Goal: Find specific page/section

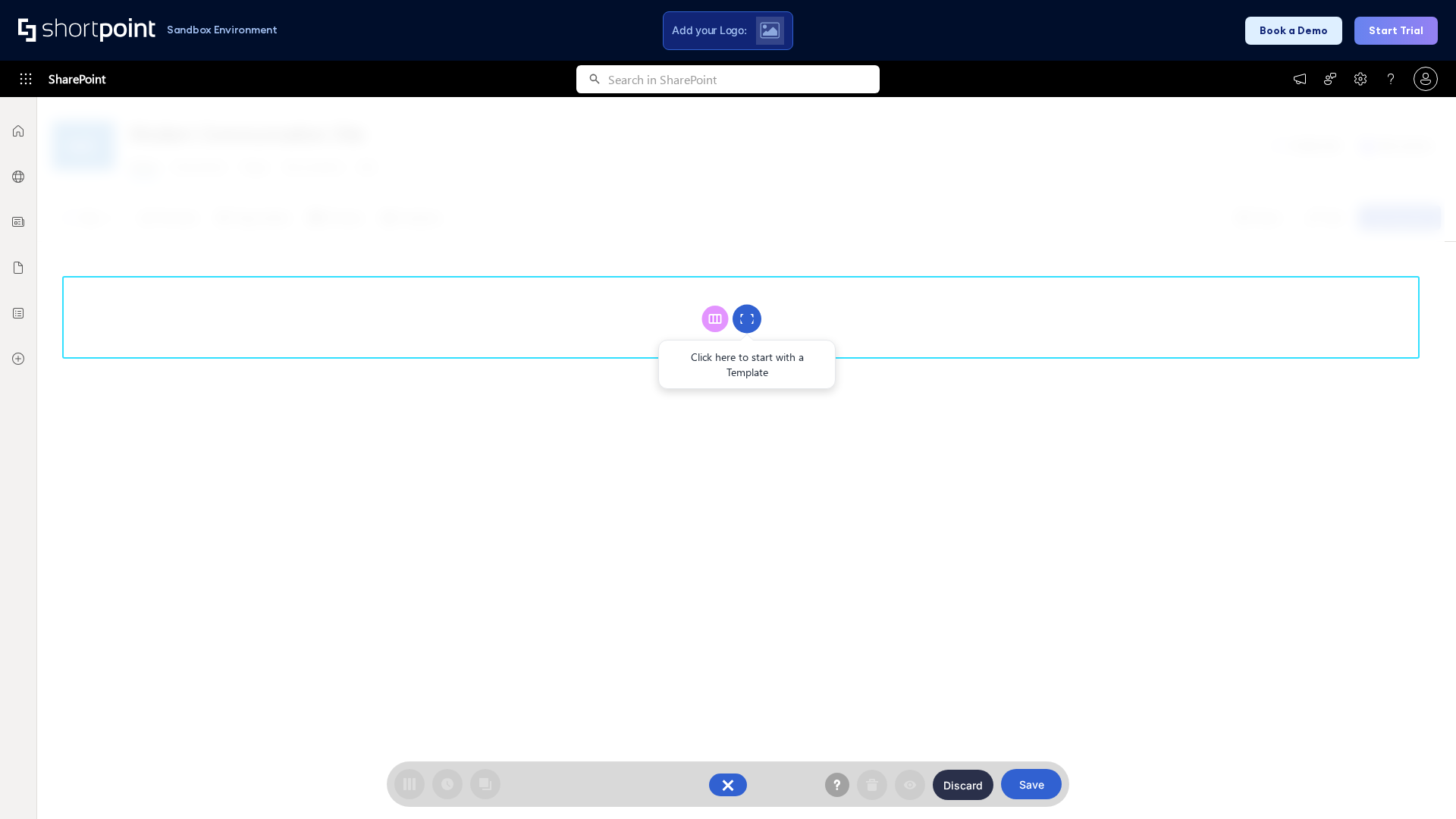
click at [747, 318] on circle at bounding box center [747, 319] width 29 height 29
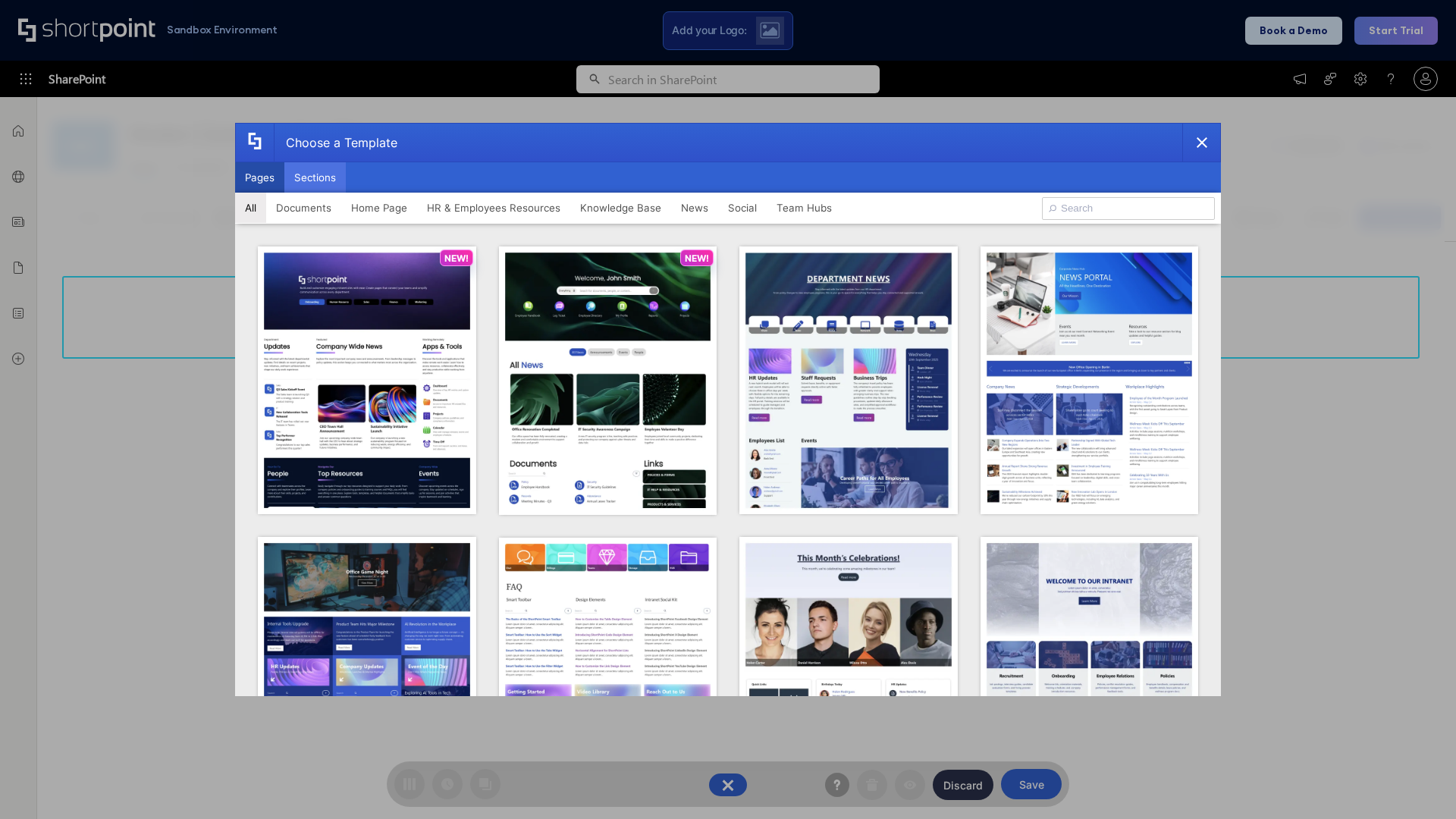
click at [315, 177] on button "Sections" at bounding box center [315, 177] width 61 height 30
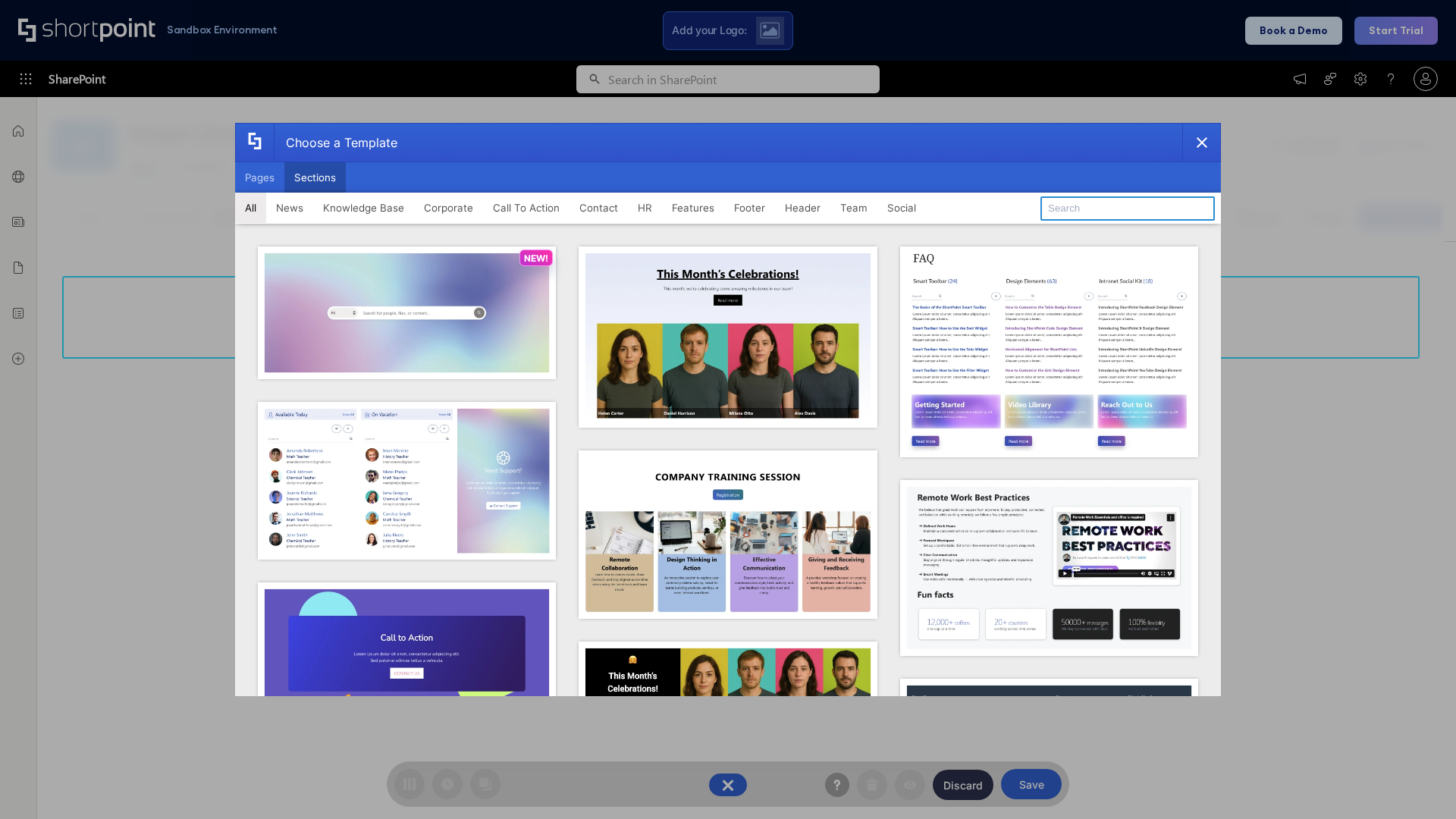
type input "FAQ 3"
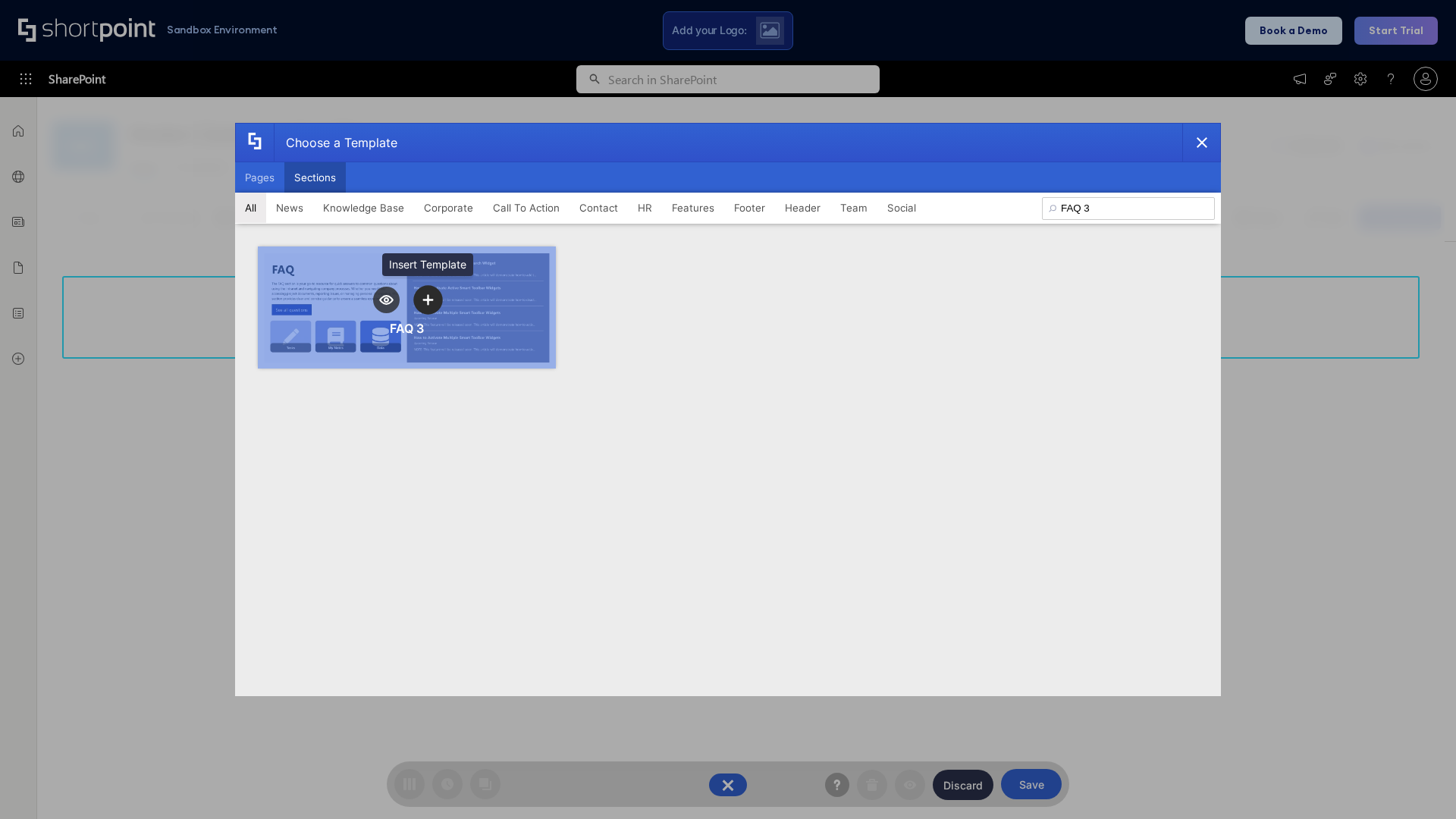
click at [428, 299] on icon "template selector" at bounding box center [428, 298] width 10 height 10
